Goal: Task Accomplishment & Management: Manage account settings

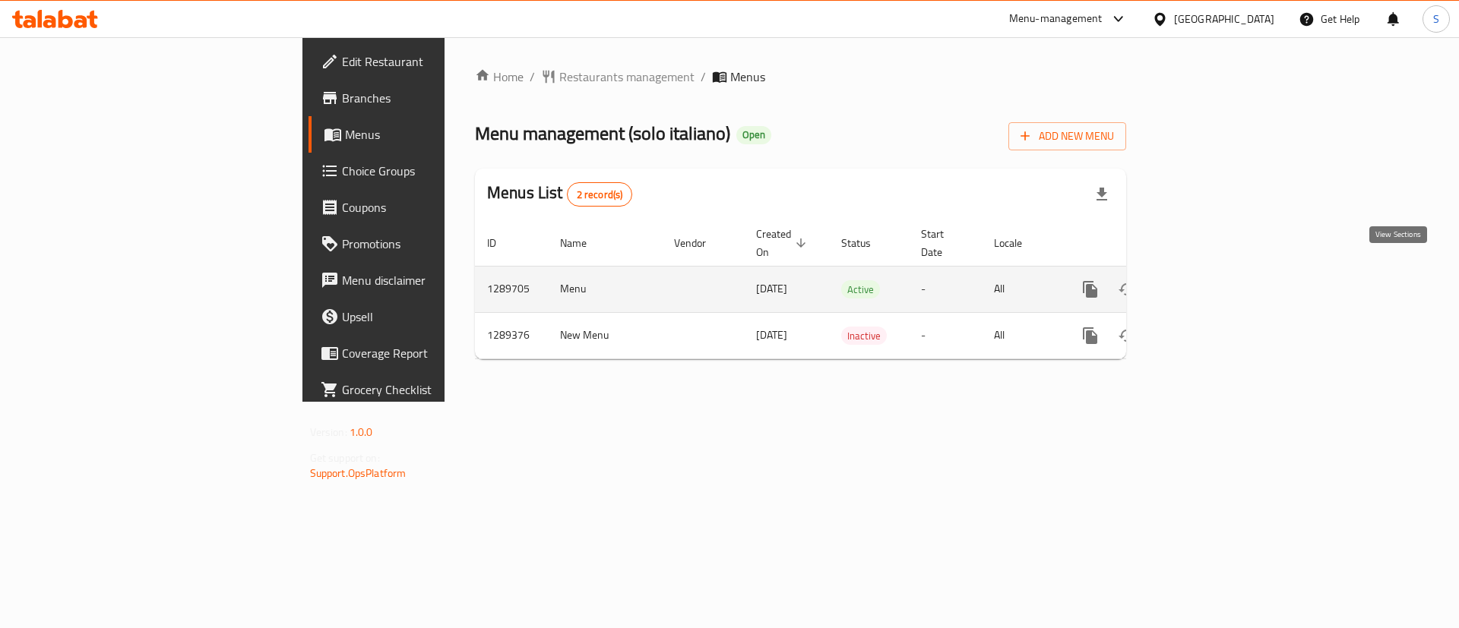
click at [1207, 283] on icon "enhanced table" at bounding box center [1200, 290] width 14 height 14
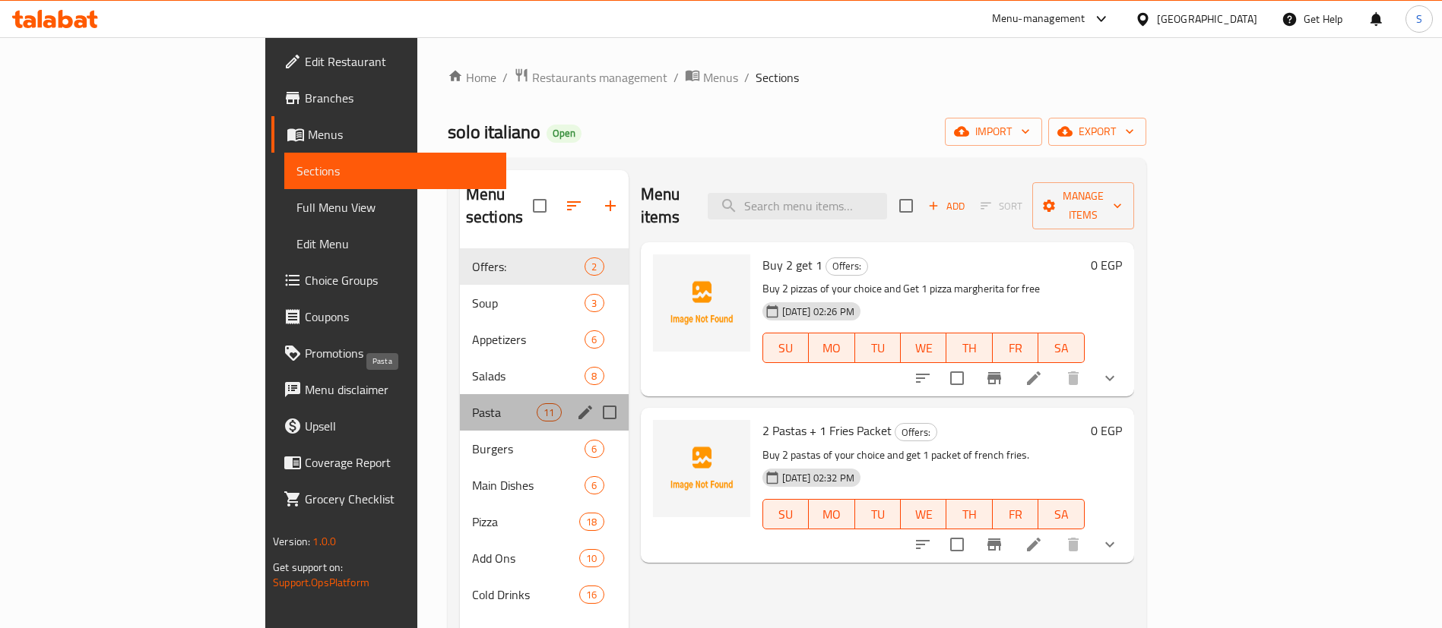
click at [472, 404] on span "Pasta" at bounding box center [504, 413] width 65 height 18
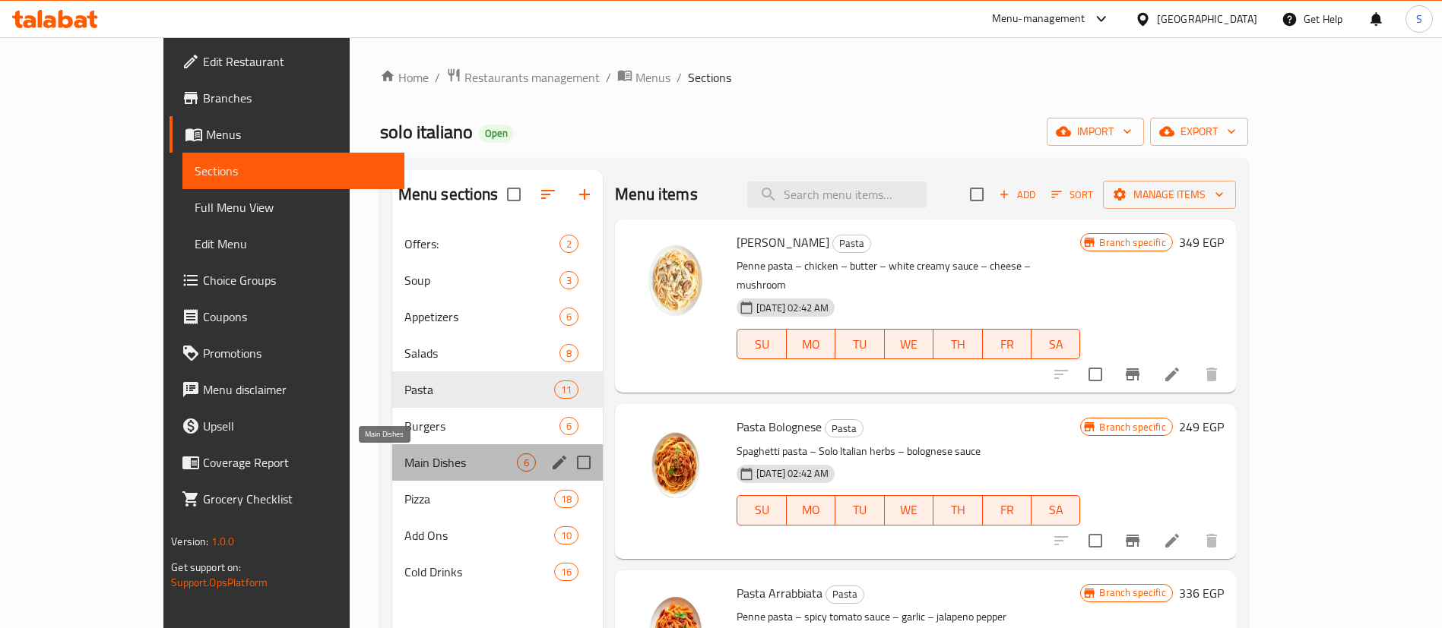
click at [406, 458] on span "Main Dishes" at bounding box center [460, 463] width 112 height 18
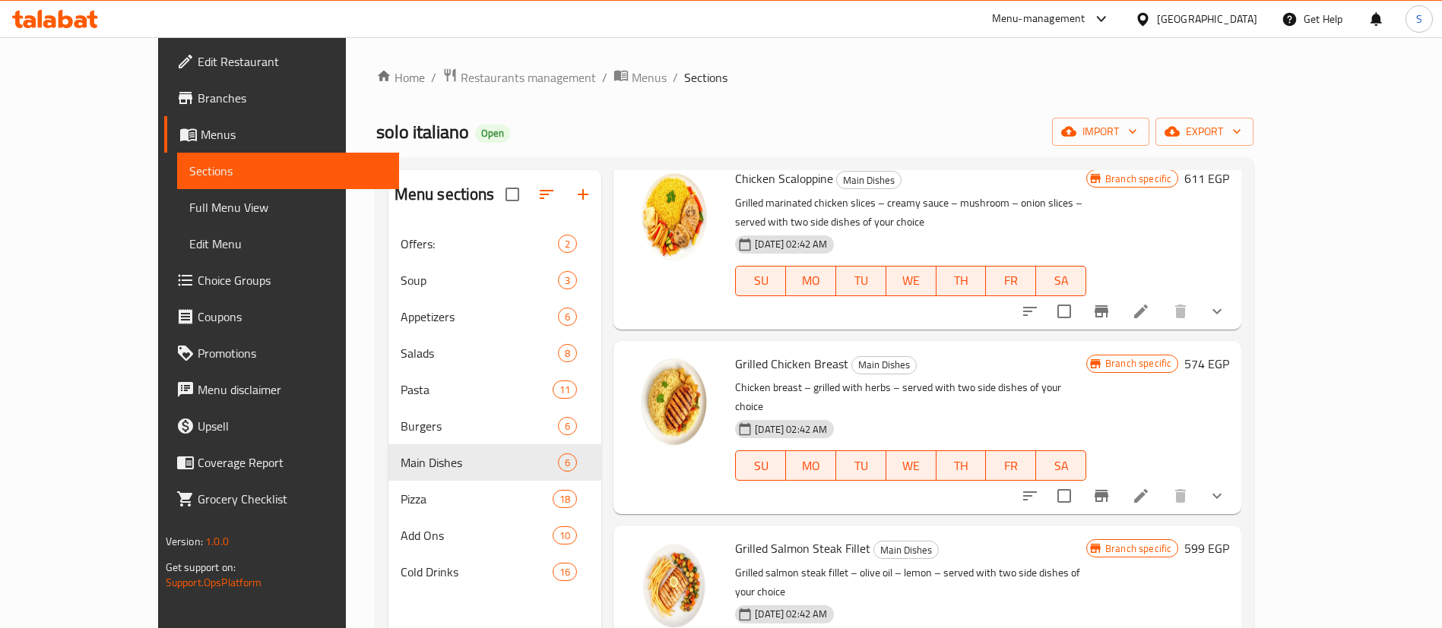
scroll to position [425, 0]
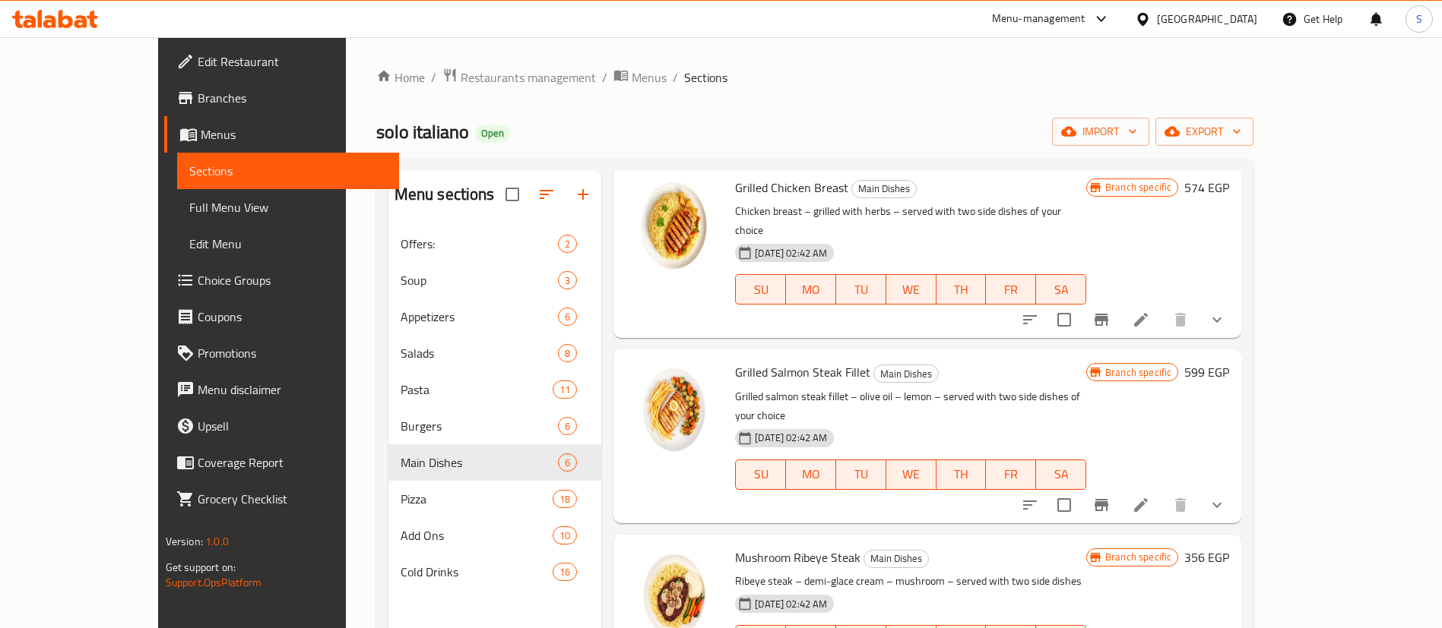
click at [1085, 13] on div "Menu-management" at bounding box center [1038, 19] width 93 height 18
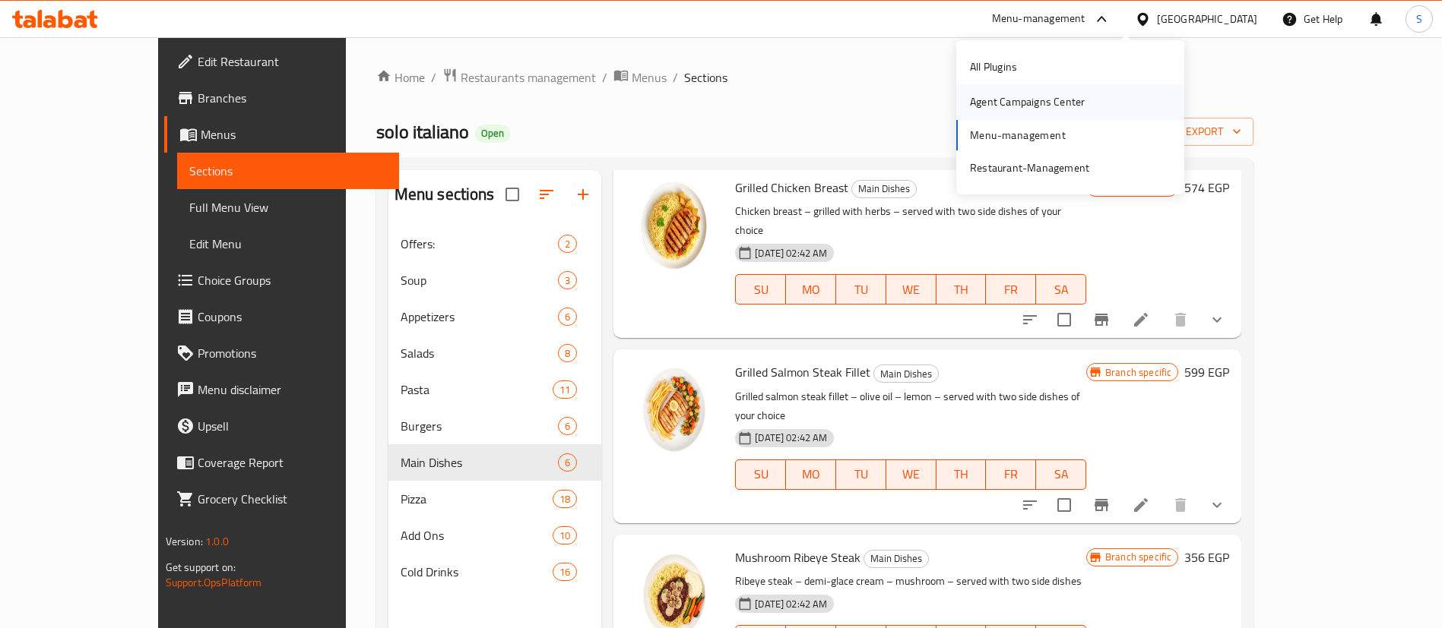
click at [1008, 105] on div "Agent Campaigns Center" at bounding box center [1027, 101] width 115 height 17
